Goal: Information Seeking & Learning: Understand process/instructions

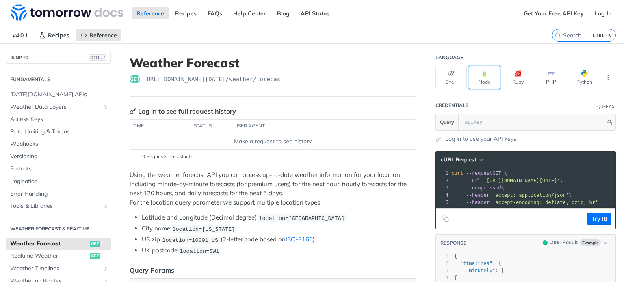
click at [480, 68] on button "Node" at bounding box center [484, 78] width 31 height 24
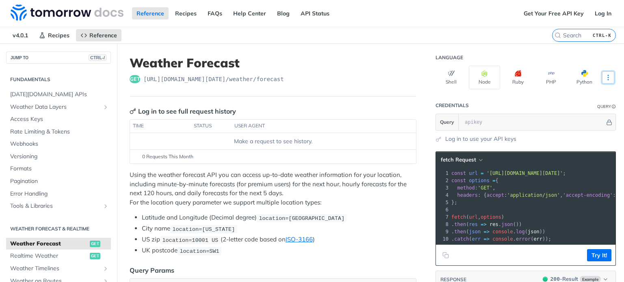
click at [605, 73] on button "More Languages" at bounding box center [608, 77] width 12 height 12
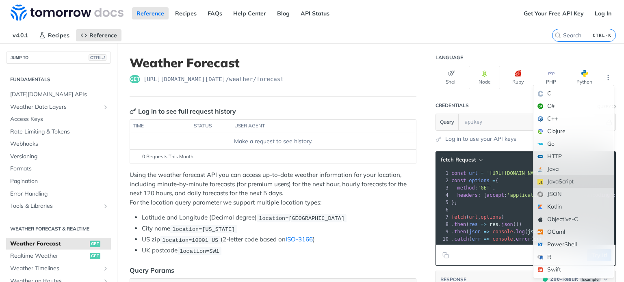
click at [577, 181] on div "JavaScript" at bounding box center [573, 181] width 80 height 13
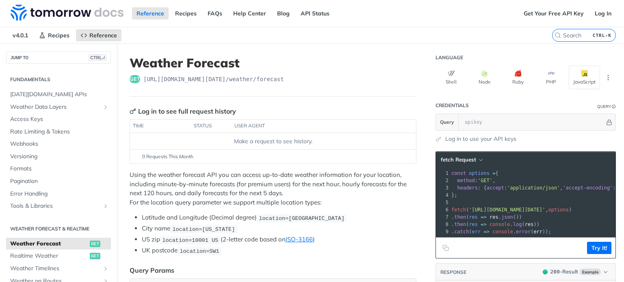
scroll to position [41, 0]
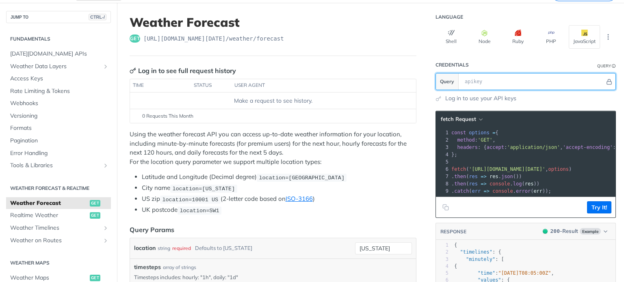
click at [536, 82] on input "text" at bounding box center [532, 81] width 144 height 16
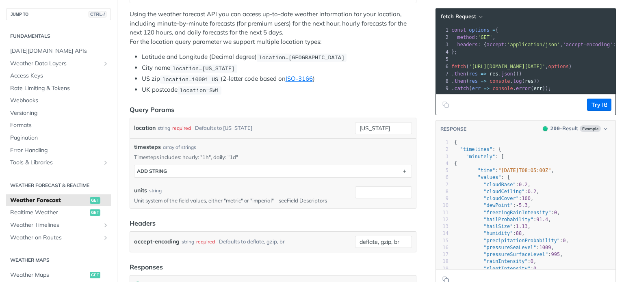
scroll to position [162, 0]
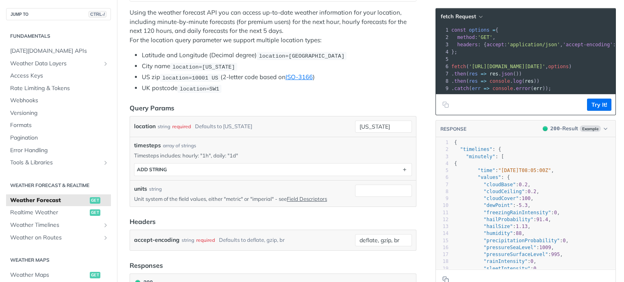
drag, startPoint x: 464, startPoint y: 67, endPoint x: 536, endPoint y: 65, distance: 71.5
click at [536, 65] on span "'[URL][DOMAIN_NAME][DATE]'" at bounding box center [507, 67] width 76 height 6
copy span "[URL][DOMAIN_NAME][DATE]"
